Goal: Task Accomplishment & Management: Manage account settings

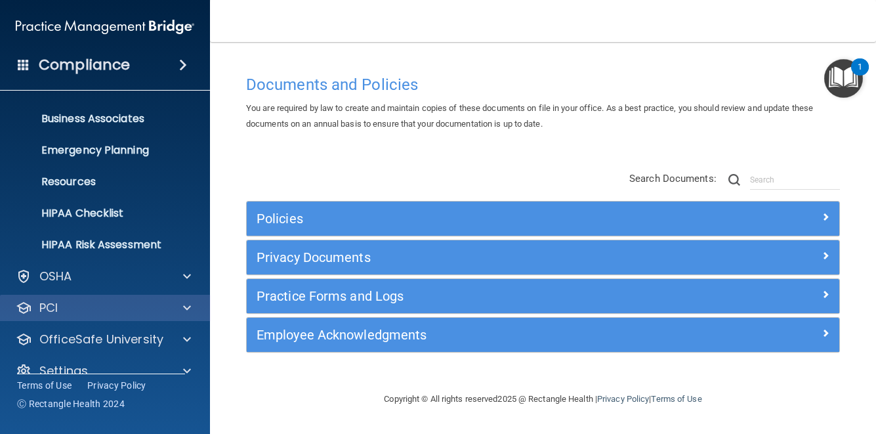
scroll to position [111, 0]
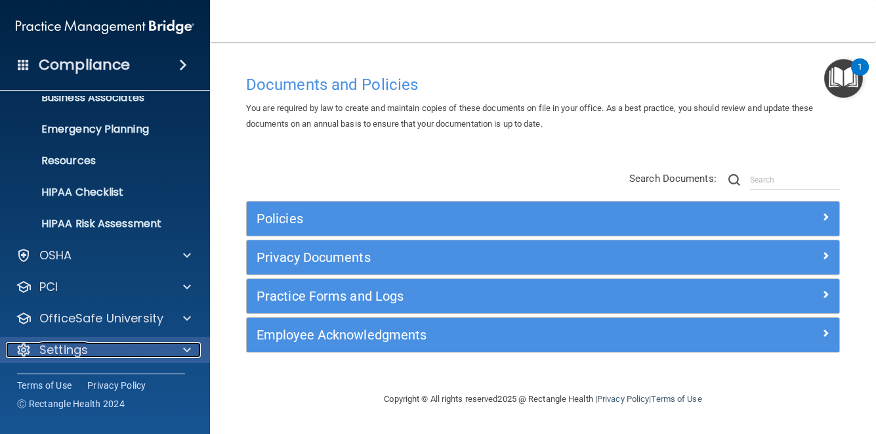
click at [57, 345] on p "Settings" at bounding box center [63, 350] width 49 height 16
click at [60, 352] on p "Settings" at bounding box center [63, 350] width 49 height 16
click at [148, 352] on div "Settings" at bounding box center [87, 350] width 163 height 16
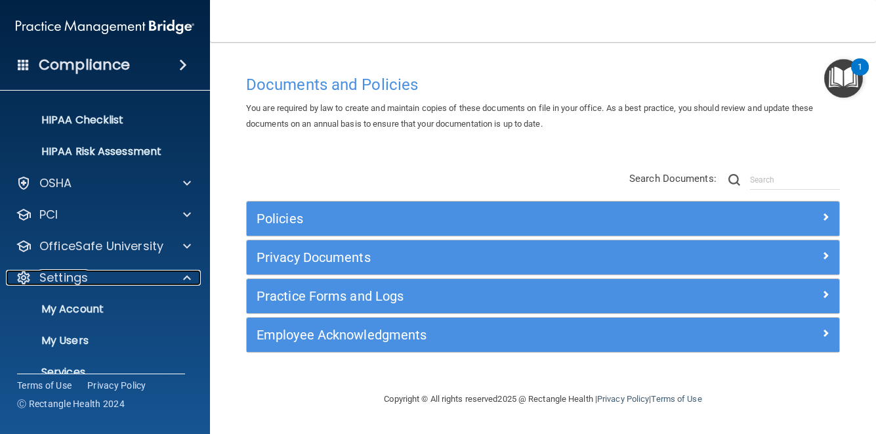
scroll to position [237, 0]
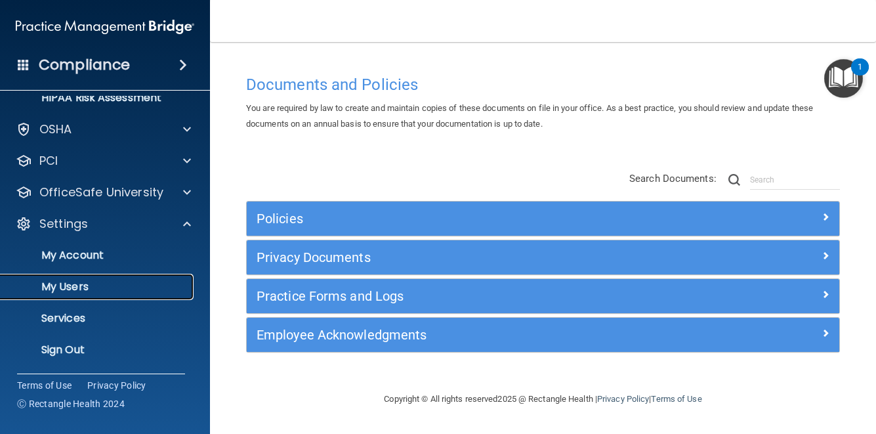
click at [80, 286] on p "My Users" at bounding box center [98, 286] width 179 height 13
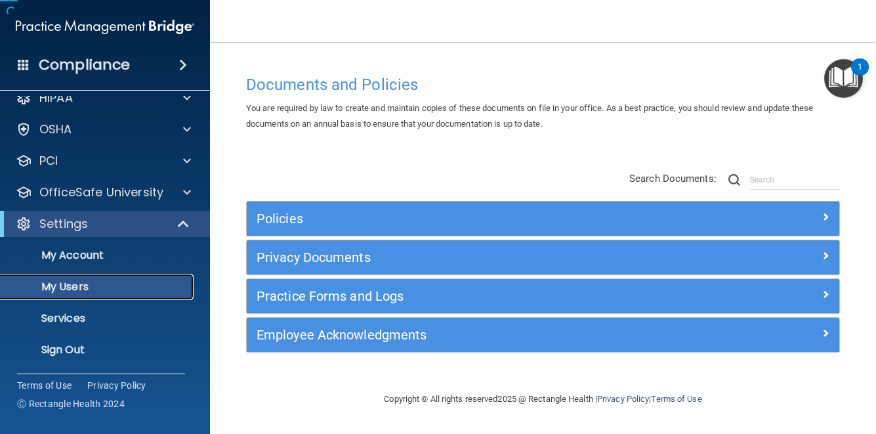
scroll to position [16, 0]
select select "20"
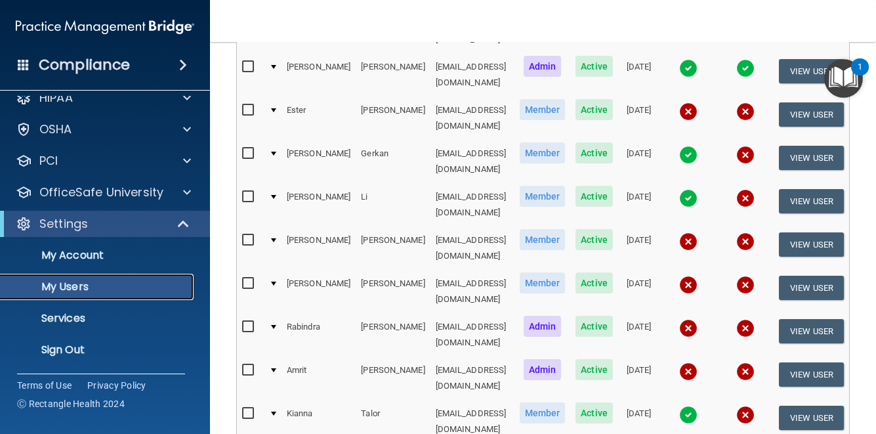
scroll to position [262, 0]
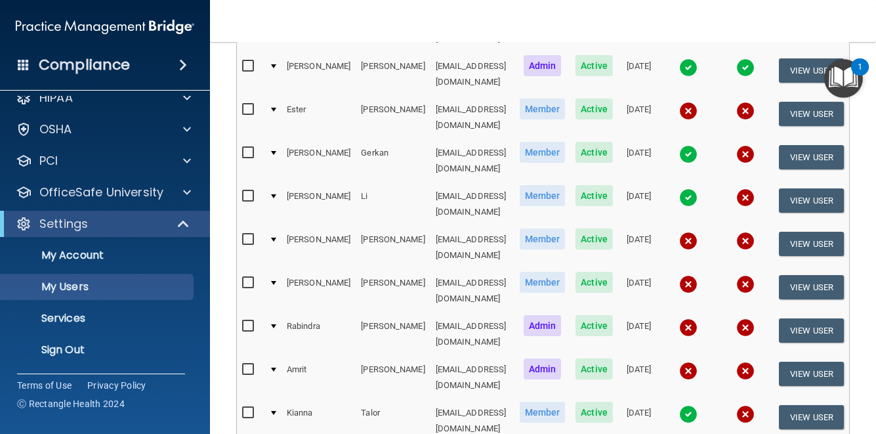
click at [242, 104] on input "checkbox" at bounding box center [249, 109] width 15 height 10
checkbox input "true"
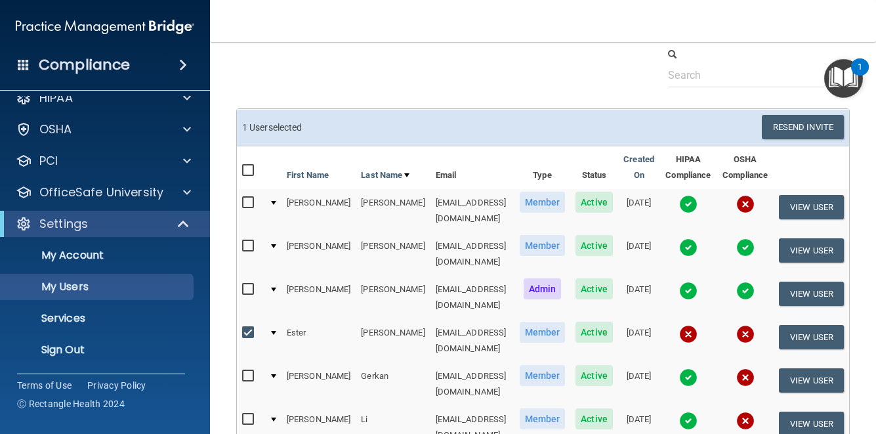
scroll to position [0, 0]
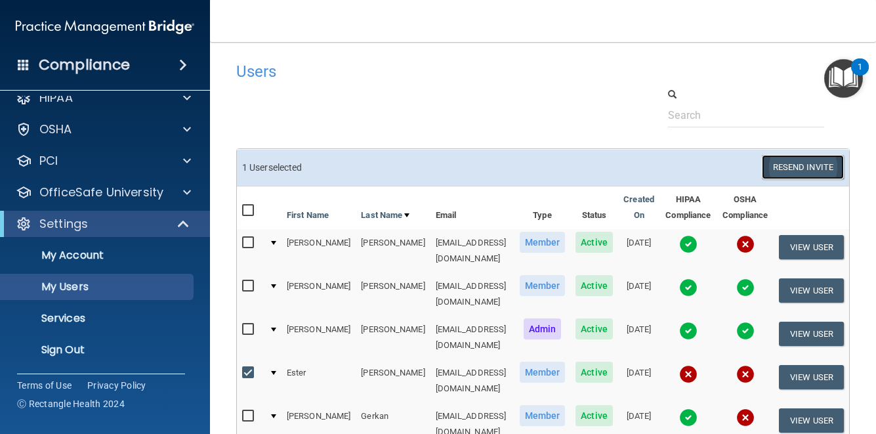
click at [817, 161] on button "Resend Invite" at bounding box center [803, 167] width 82 height 24
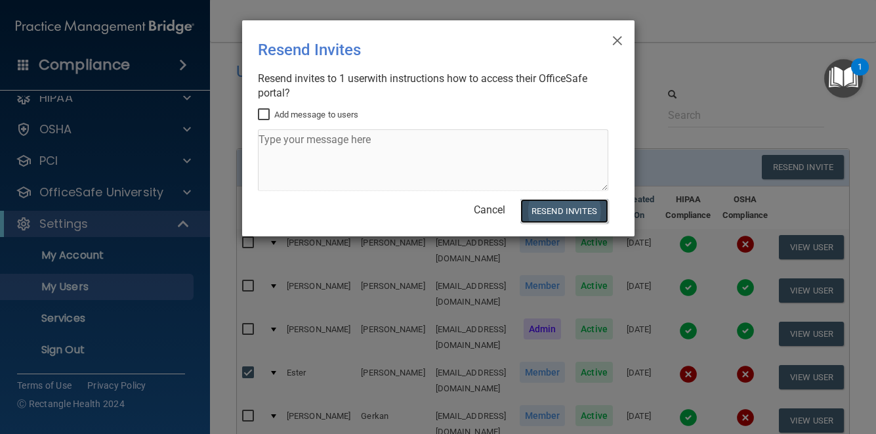
click at [582, 212] on button "Resend Invites" at bounding box center [563, 211] width 87 height 24
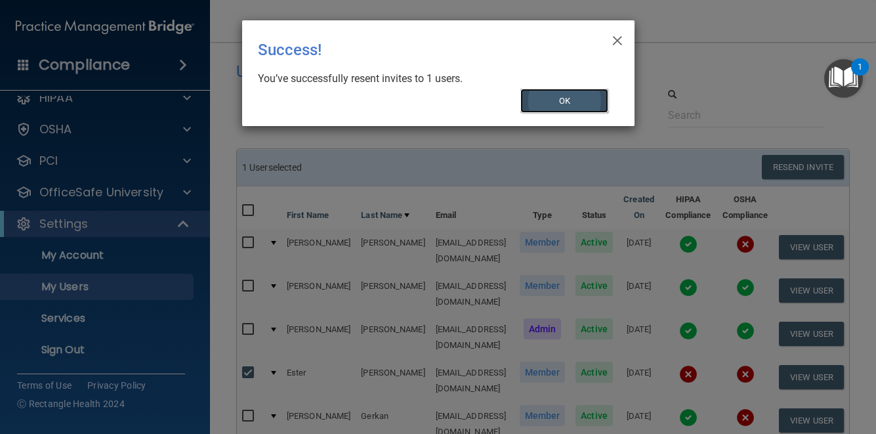
click at [582, 104] on button "OK" at bounding box center [564, 101] width 88 height 24
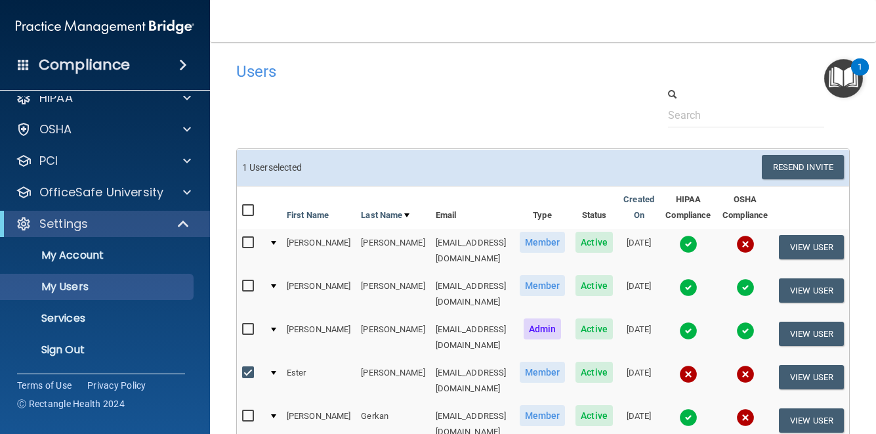
click at [415, 90] on div at bounding box center [542, 107] width 633 height 40
click at [450, 66] on h4 "Users" at bounding box center [411, 71] width 350 height 17
